Goal: Transaction & Acquisition: Subscribe to service/newsletter

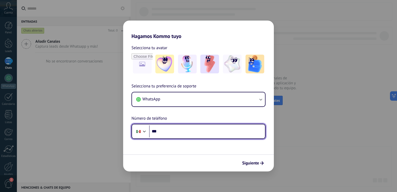
click at [181, 131] on input "***" at bounding box center [207, 131] width 116 height 12
click at [170, 129] on input "***" at bounding box center [207, 131] width 116 height 12
type input "**********"
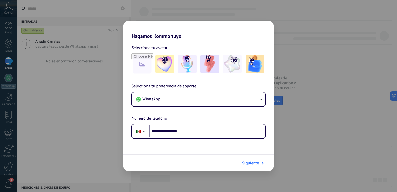
click at [261, 160] on button "Siguiente" at bounding box center [253, 163] width 26 height 9
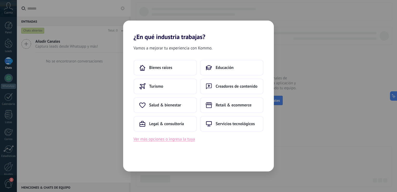
click at [166, 140] on button "Ver más opciones o ingresa la tuya" at bounding box center [164, 139] width 61 height 7
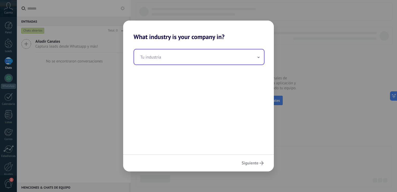
click at [190, 60] on input "text" at bounding box center [199, 56] width 130 height 15
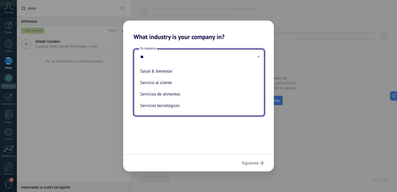
type input "*"
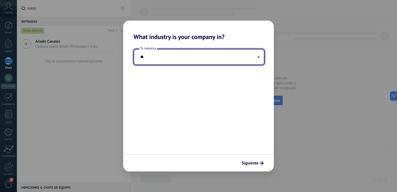
type input "*"
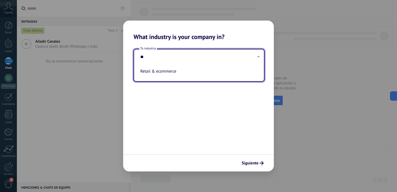
type input "*"
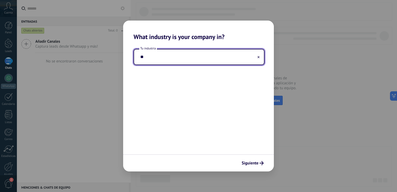
type input "*"
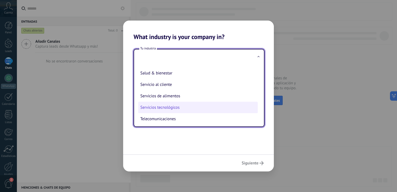
scroll to position [141, 0]
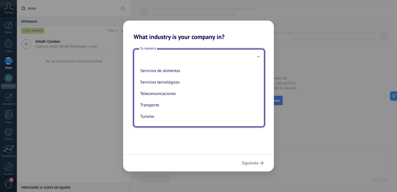
click at [259, 57] on span at bounding box center [258, 57] width 3 height 5
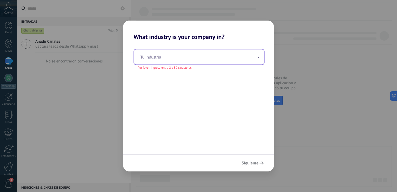
click at [254, 59] on input "text" at bounding box center [199, 56] width 130 height 15
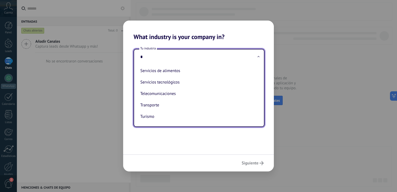
scroll to position [0, 0]
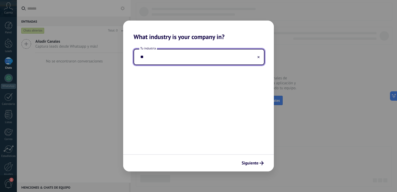
type input "*"
type input "**********"
click at [257, 164] on span "Siguiente" at bounding box center [250, 163] width 17 height 4
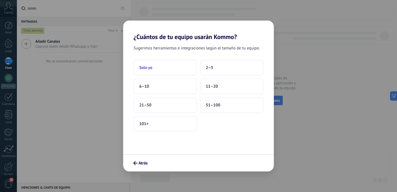
click at [179, 72] on button "Solo yo" at bounding box center [165, 68] width 63 height 16
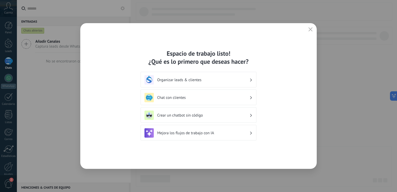
click at [220, 82] on div "Organizar leads & clientes" at bounding box center [198, 79] width 108 height 9
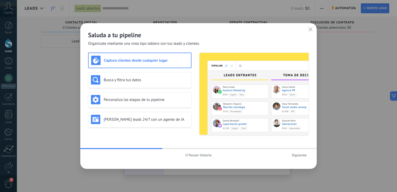
click at [155, 63] on div "Captura clientes desde cualquier lugar" at bounding box center [139, 60] width 97 height 9
click at [160, 97] on h3 "Personaliza las etapas de tu pipeline" at bounding box center [146, 99] width 85 height 5
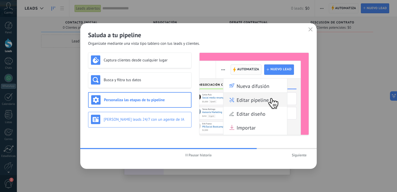
click at [146, 115] on div "Genera leads 24/7 con un agente de IA" at bounding box center [140, 119] width 98 height 9
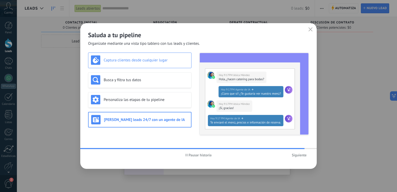
click at [122, 65] on div "Captura clientes desde cualquier lugar" at bounding box center [139, 60] width 103 height 16
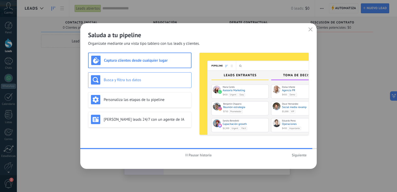
click at [128, 77] on h3 "Busca y filtra tus datos" at bounding box center [146, 79] width 85 height 5
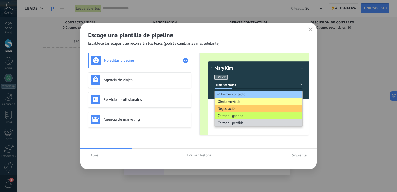
click at [302, 158] on button "Siguiente" at bounding box center [298, 155] width 19 height 8
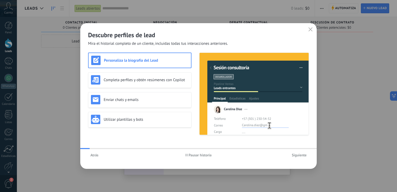
click at [302, 158] on button "Siguiente" at bounding box center [298, 155] width 19 height 8
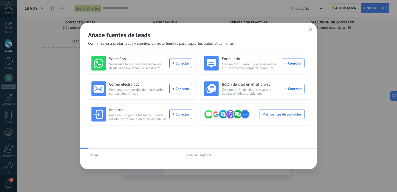
click at [302, 158] on div "Atrás Pausar historia" at bounding box center [198, 155] width 236 height 12
click at [181, 66] on div "WhatsApp Sincroniza todas tus conversaciones desde varios números de WhatsApp. …" at bounding box center [141, 63] width 101 height 15
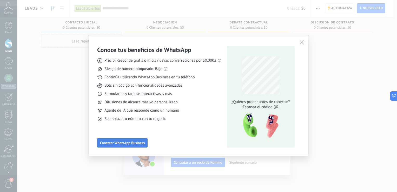
click at [129, 143] on span "Conectar WhatsApp Business" at bounding box center [122, 143] width 45 height 4
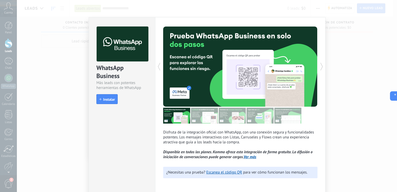
click at [60, 36] on div "WhatsApp Business Más leads con potentes herramientas de WhatsApp install Insta…" at bounding box center [207, 96] width 380 height 192
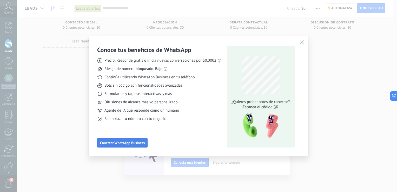
click at [142, 143] on span "Conectar WhatsApp Business" at bounding box center [122, 143] width 45 height 4
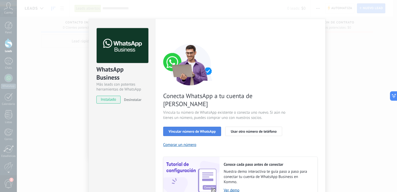
click at [199, 127] on button "Vincular número de WhatsApp" at bounding box center [192, 131] width 58 height 9
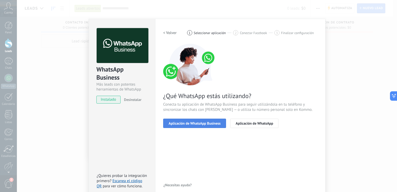
click at [209, 123] on span "Aplicación de WhatsApp Business" at bounding box center [195, 123] width 52 height 4
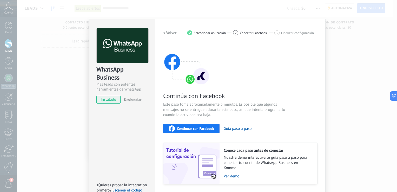
scroll to position [15, 0]
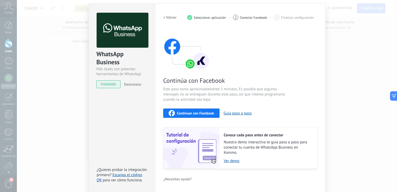
click at [290, 13] on div "< Volver 1 Seleccionar aplicación 2 Conectar Facebook 3 Finalizar configuración" at bounding box center [240, 17] width 154 height 9
click at [289, 17] on span "Finalizar configuración" at bounding box center [297, 18] width 33 height 4
click at [169, 19] on h2 "< Volver" at bounding box center [170, 17] width 14 height 5
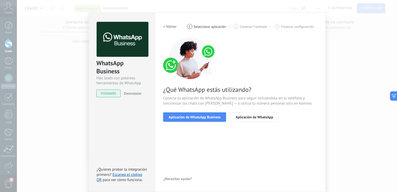
scroll to position [6, 0]
click at [202, 118] on span "Aplicación de WhatsApp Business" at bounding box center [195, 117] width 52 height 4
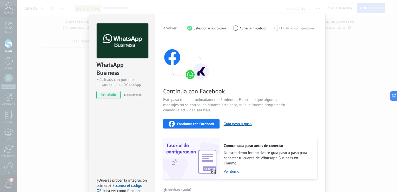
scroll to position [0, 0]
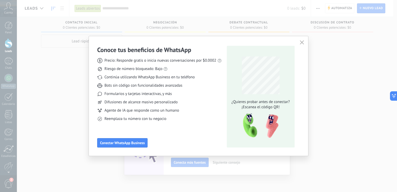
click at [300, 43] on icon "button" at bounding box center [302, 42] width 4 height 4
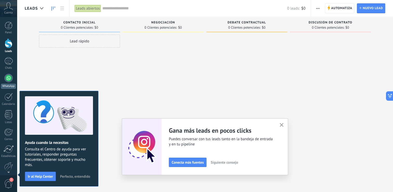
click at [5, 76] on div at bounding box center [8, 78] width 8 height 8
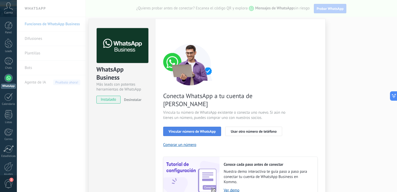
click at [209, 127] on button "Vincular número de WhatsApp" at bounding box center [192, 131] width 58 height 9
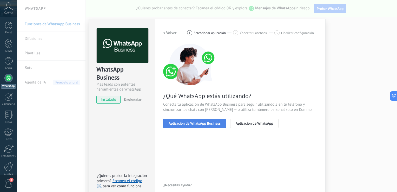
click at [210, 125] on button "Aplicación de WhatsApp Business" at bounding box center [194, 123] width 63 height 9
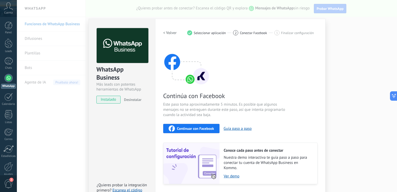
click at [208, 129] on span "Continuar con Facebook" at bounding box center [195, 129] width 37 height 4
click at [250, 36] on div "< Volver 1 Seleccionar aplicación 2 Conectar Facebook 3 Finalizar configuración" at bounding box center [240, 32] width 154 height 9
click at [245, 35] on span "Conectar Facebook" at bounding box center [253, 33] width 27 height 4
click at [199, 35] on div "1 Seleccionar aplicación" at bounding box center [210, 32] width 46 height 5
click at [166, 37] on button "< Volver" at bounding box center [170, 32] width 14 height 9
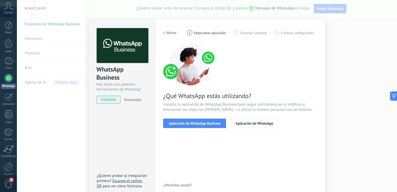
click at [168, 35] on h2 "< Volver" at bounding box center [170, 32] width 14 height 5
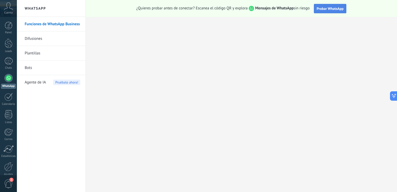
click at [341, 9] on span "Probar WhatsApp" at bounding box center [330, 8] width 27 height 5
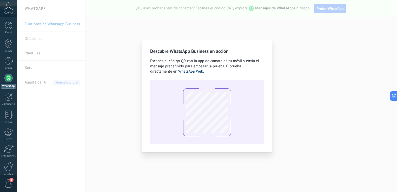
click at [193, 73] on link "WhatsApp Web" at bounding box center [190, 71] width 25 height 5
click at [81, 45] on div "Descubre WhatsApp Business en acción Escanea el código QR con la app de cámara …" at bounding box center [207, 96] width 380 height 192
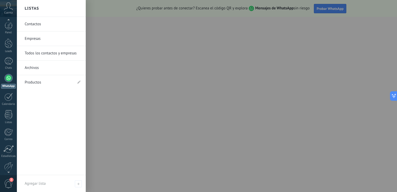
scroll to position [5, 0]
click at [45, 28] on link "Contactos" at bounding box center [53, 24] width 56 height 15
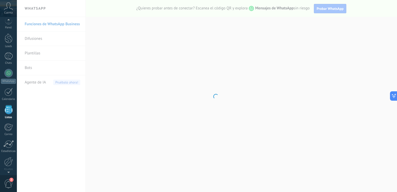
scroll to position [13, 0]
